Goal: Task Accomplishment & Management: Complete application form

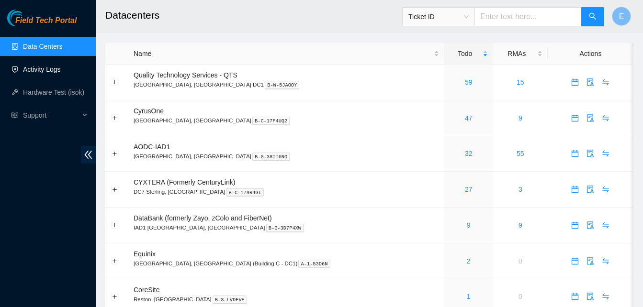
click at [45, 70] on link "Activity Logs" at bounding box center [42, 70] width 38 height 8
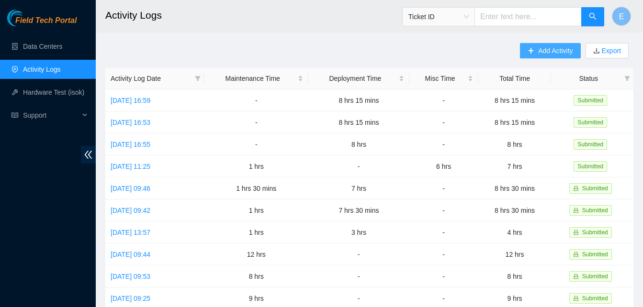
click at [542, 46] on span "Add Activity" at bounding box center [555, 50] width 34 height 11
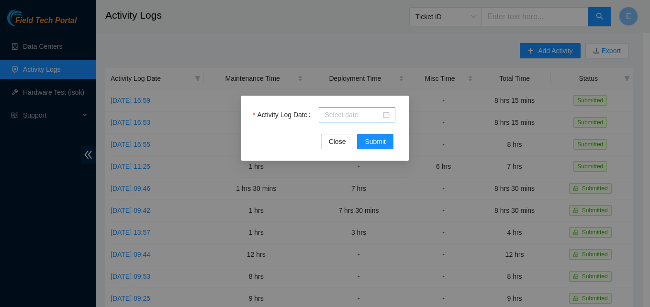
click at [387, 114] on div at bounding box center [357, 115] width 65 height 11
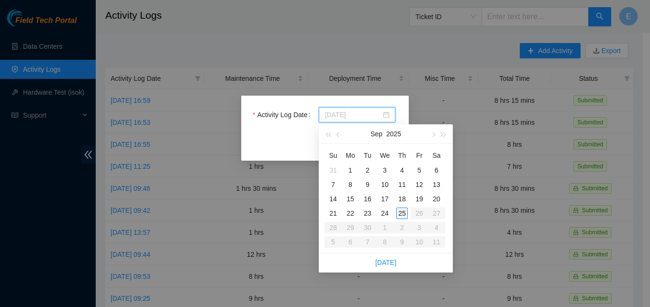
type input "[DATE]"
click at [402, 211] on div "25" at bounding box center [401, 213] width 11 height 11
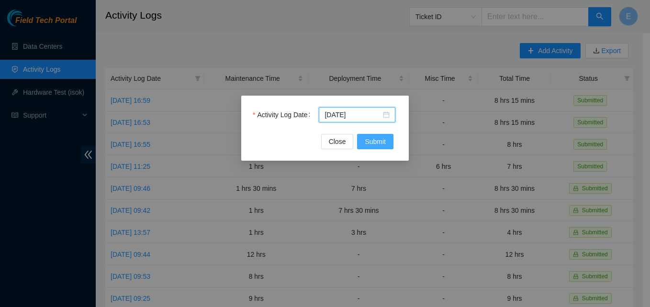
click at [373, 145] on span "Submit" at bounding box center [375, 141] width 21 height 11
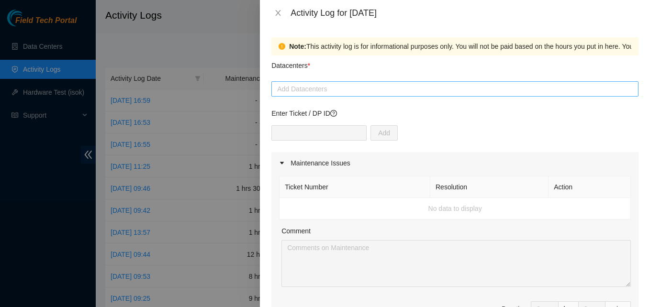
click at [308, 89] on div at bounding box center [455, 88] width 362 height 11
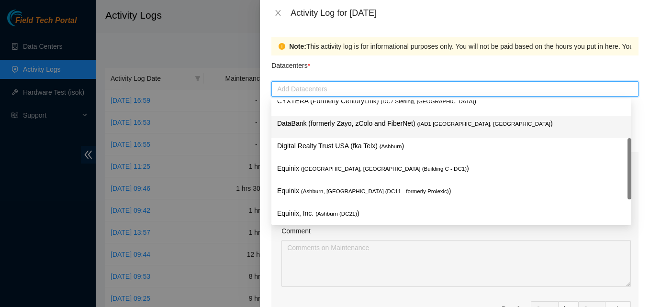
scroll to position [125, 0]
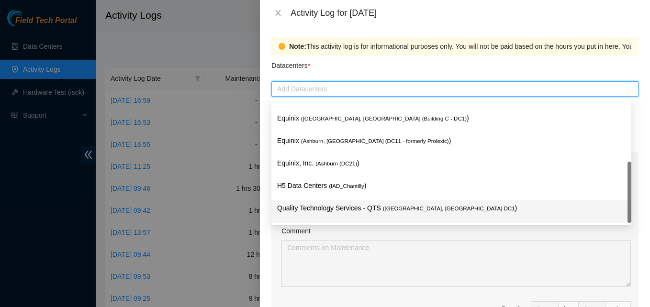
click at [371, 207] on p "Quality Technology Services - QTS ( [GEOGRAPHIC_DATA], [GEOGRAPHIC_DATA] DC1 )" at bounding box center [451, 208] width 349 height 11
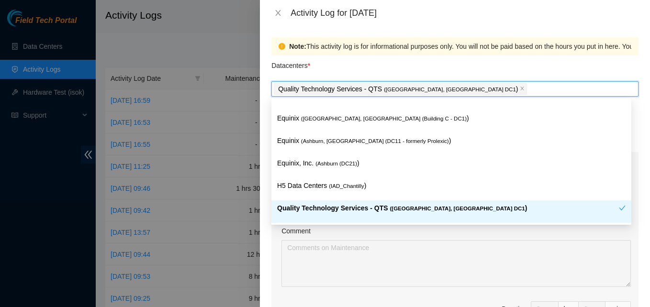
click at [268, 211] on div "Note: This activity log is for informational purposes only. You will not be pai…" at bounding box center [455, 167] width 390 height 282
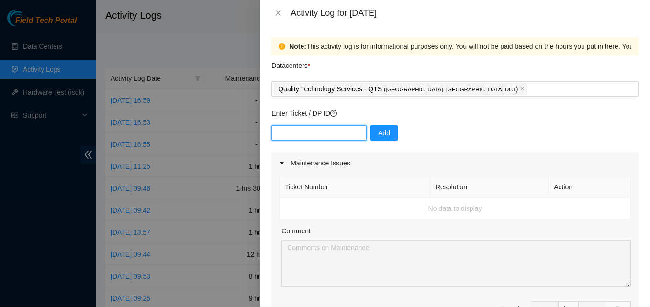
click at [318, 138] on input "text" at bounding box center [319, 132] width 95 height 15
type input "DP83142"
click at [378, 130] on span "Add" at bounding box center [384, 133] width 12 height 11
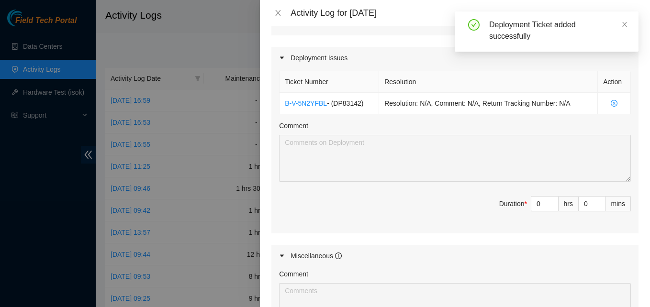
scroll to position [305, 0]
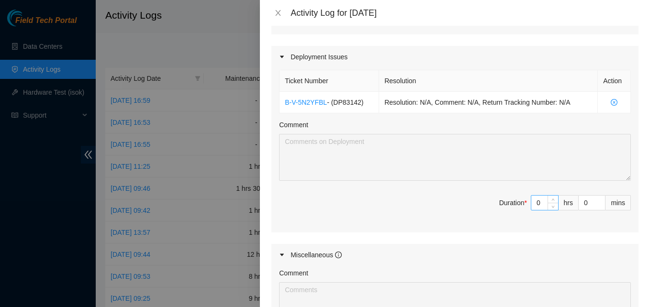
click at [535, 200] on input "0" at bounding box center [545, 203] width 27 height 14
type input "8"
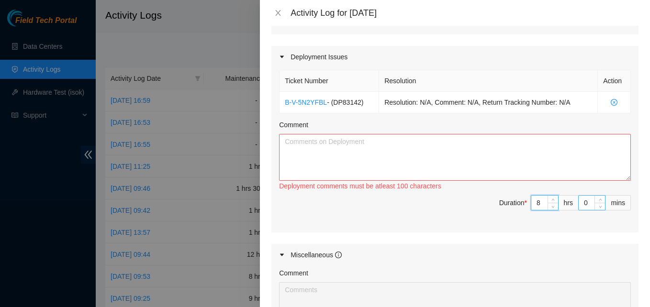
type input "8"
click at [581, 204] on input "0" at bounding box center [592, 203] width 26 height 14
type input "1"
type input "15"
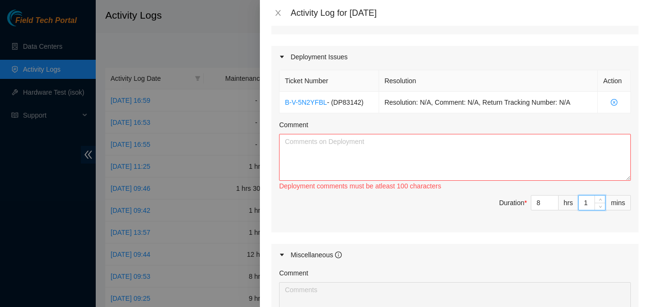
type input "15"
click at [451, 146] on textarea "Comment" at bounding box center [455, 157] width 352 height 47
paste textarea "EOD report finished applying server labels put pdu and server serial numbers in…"
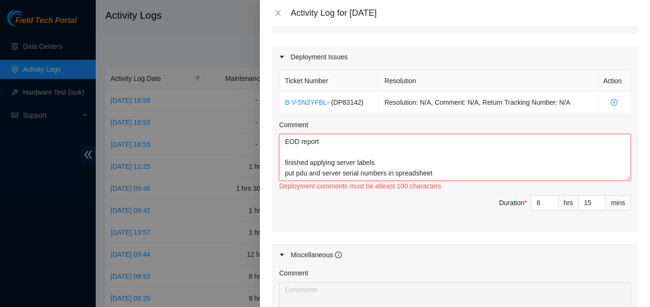
scroll to position [29, 0]
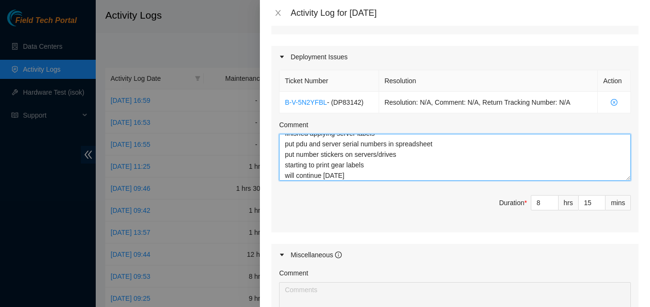
click at [492, 162] on textarea "EOD report finished applying server labels put pdu and server serial numbers in…" at bounding box center [455, 157] width 352 height 47
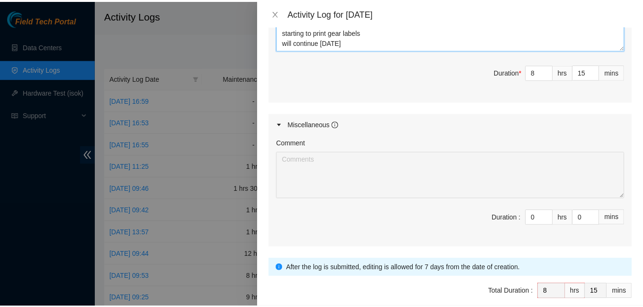
scroll to position [480, 0]
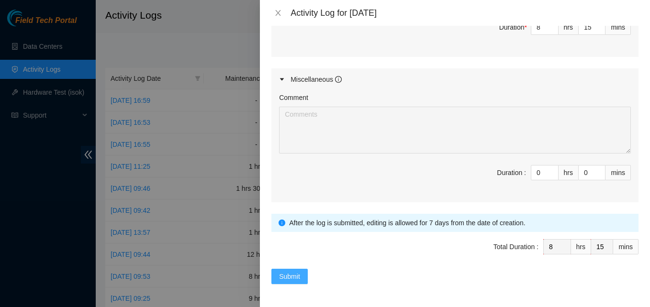
type textarea "EOD report finished applying server labels put pdu and server serial numbers in…"
click at [287, 276] on span "Submit" at bounding box center [289, 277] width 21 height 11
